Goal: Task Accomplishment & Management: Use online tool/utility

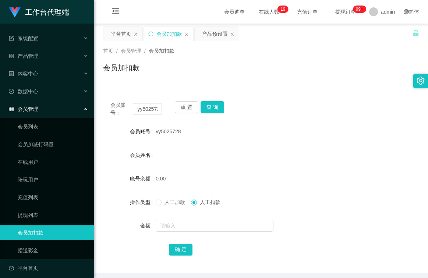
scroll to position [5, 0]
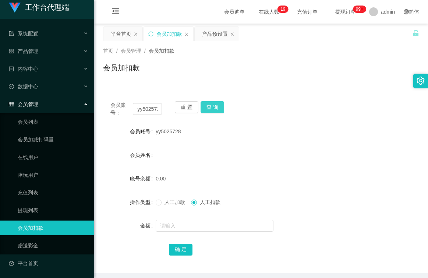
click at [208, 109] on button "查 询" at bounding box center [212, 107] width 24 height 12
click at [210, 106] on button "查 询" at bounding box center [212, 107] width 24 height 12
click at [210, 106] on button "查 询" at bounding box center [216, 107] width 32 height 12
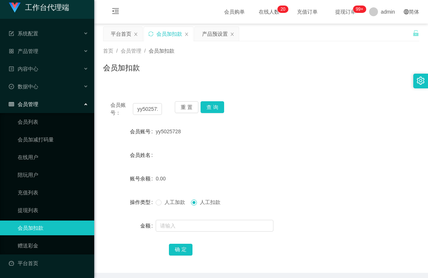
click at [184, 133] on div "yy5025728" at bounding box center [248, 131] width 184 height 15
click at [157, 109] on input "yy5025728" at bounding box center [147, 109] width 29 height 12
type input "8"
click at [149, 110] on input "8" at bounding box center [147, 109] width 29 height 12
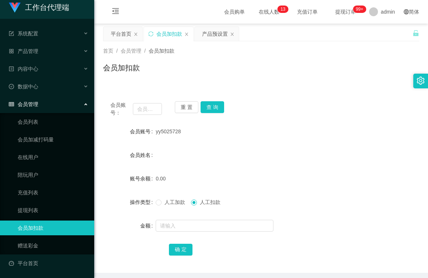
click at [247, 193] on form "会员账号 yy5025728 会员姓名 账号余额 0.00 操作类型 人工加款 人工扣款 金额 确 定" at bounding box center [261, 190] width 316 height 132
click at [153, 109] on input "text" at bounding box center [147, 109] width 29 height 12
click at [155, 110] on input "text" at bounding box center [147, 109] width 29 height 12
click at [156, 111] on input "text" at bounding box center [147, 109] width 29 height 12
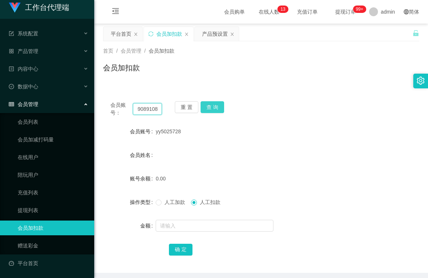
type input "89089108"
click at [209, 105] on button "查 询" at bounding box center [212, 107] width 24 height 12
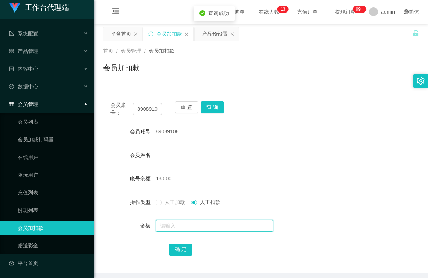
drag, startPoint x: 192, startPoint y: 221, endPoint x: 192, endPoint y: 226, distance: 4.4
click at [192, 224] on input "text" at bounding box center [215, 226] width 118 height 12
click at [192, 226] on input "text" at bounding box center [215, 226] width 118 height 12
type input "130"
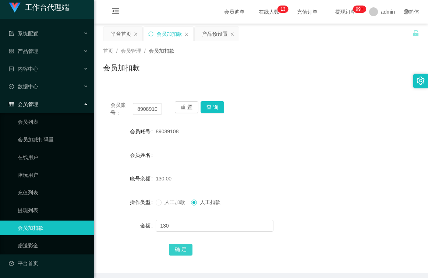
click at [181, 248] on button "确 定" at bounding box center [181, 250] width 24 height 12
click at [156, 109] on input "89089108" at bounding box center [147, 109] width 29 height 12
type input "8"
click at [145, 105] on input "8" at bounding box center [147, 109] width 29 height 12
click at [159, 109] on input "text" at bounding box center [147, 109] width 29 height 12
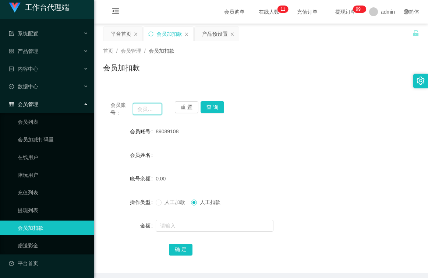
click at [159, 109] on input "text" at bounding box center [147, 109] width 29 height 12
type input "a"
click at [210, 108] on button "查 询" at bounding box center [212, 107] width 24 height 12
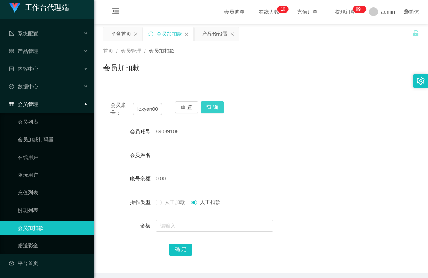
scroll to position [0, 0]
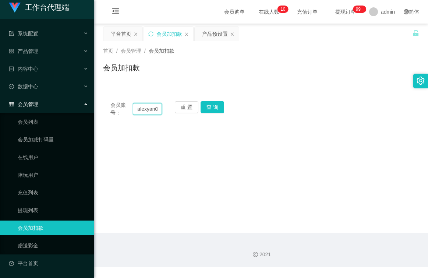
click at [156, 111] on input "alexyan00" at bounding box center [147, 109] width 29 height 12
type input "0"
click at [156, 111] on input "0" at bounding box center [147, 109] width 29 height 12
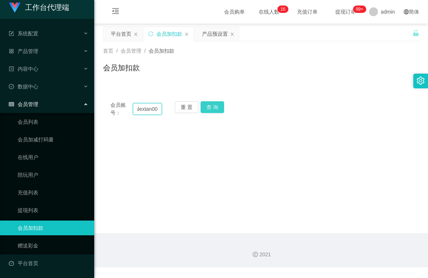
type input "alextan00"
click at [214, 107] on button "查 询" at bounding box center [212, 107] width 24 height 12
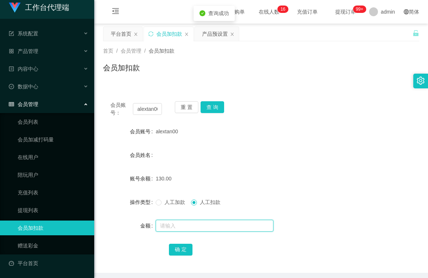
click at [195, 222] on input "text" at bounding box center [215, 226] width 118 height 12
type input "130"
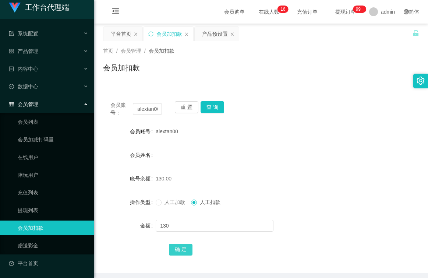
click at [180, 246] on button "确 定" at bounding box center [181, 250] width 24 height 12
click at [216, 104] on button "查 询" at bounding box center [212, 107] width 24 height 12
